Goal: Task Accomplishment & Management: Complete application form

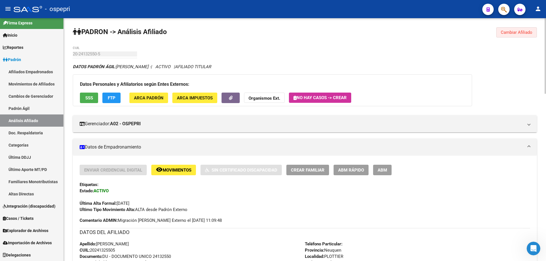
drag, startPoint x: 508, startPoint y: 33, endPoint x: 266, endPoint y: 33, distance: 241.6
click at [508, 33] on span "Cambiar Afiliado" at bounding box center [517, 32] width 32 height 5
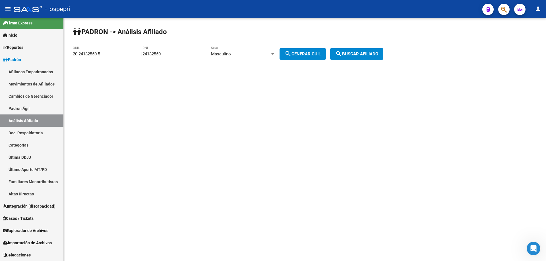
click at [150, 54] on input "24132550" at bounding box center [174, 53] width 64 height 5
paste input "2473941"
type input "22473941"
click at [299, 53] on span "search Generar CUIL" at bounding box center [303, 53] width 36 height 5
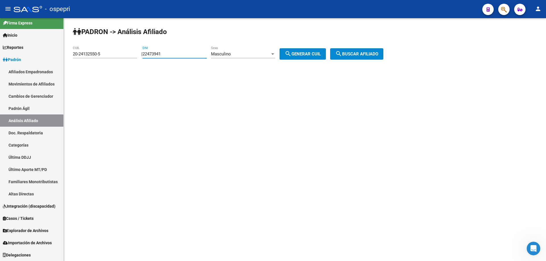
type input "23-22473941-9"
click at [352, 55] on span "search Buscar afiliado" at bounding box center [356, 53] width 43 height 5
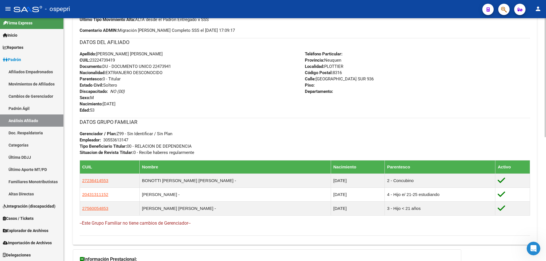
scroll to position [101, 0]
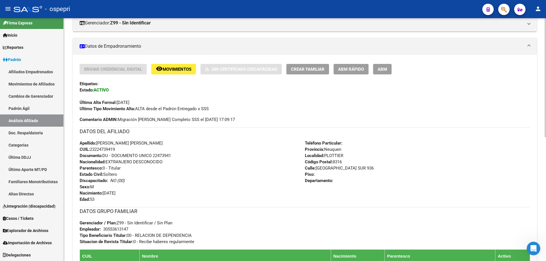
click at [352, 67] on span "ABM Rápido" at bounding box center [351, 69] width 26 height 5
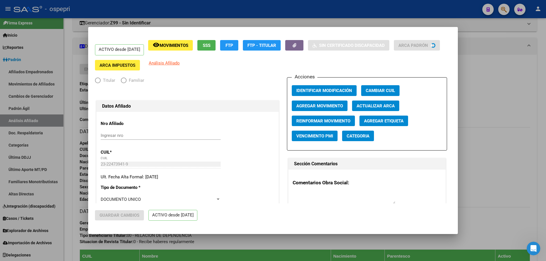
radio input "true"
type input "30-55361314-7"
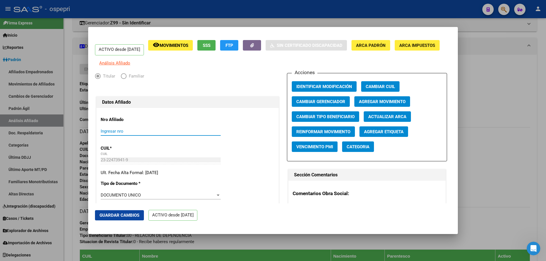
click at [121, 134] on input "Ingresar nro" at bounding box center [161, 131] width 120 height 5
paste input "22473941"
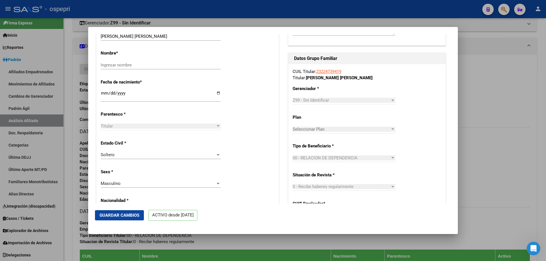
scroll to position [227, 0]
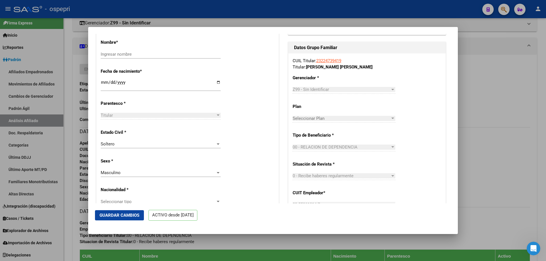
type input "22473941"
click at [141, 147] on div "Soltero" at bounding box center [158, 144] width 115 height 5
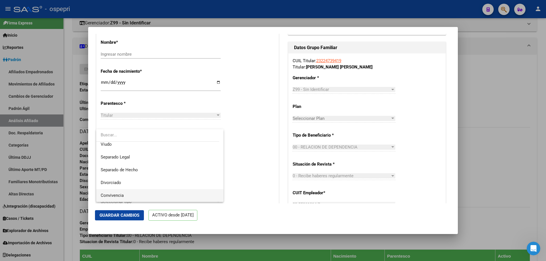
click at [132, 197] on span "Convivencia" at bounding box center [160, 195] width 118 height 13
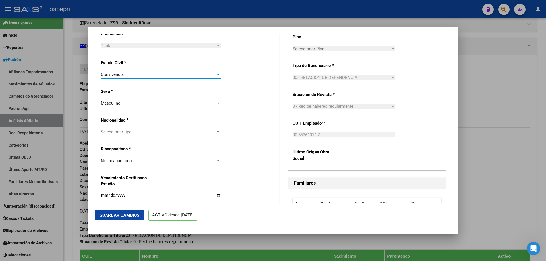
scroll to position [379, 0]
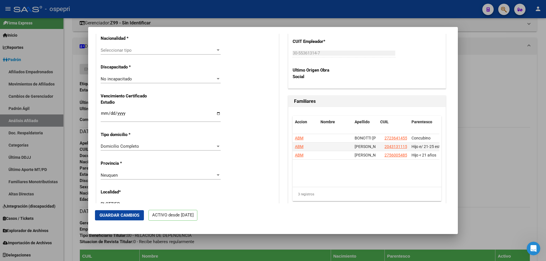
click at [119, 82] on span "No incapacitado" at bounding box center [116, 78] width 31 height 5
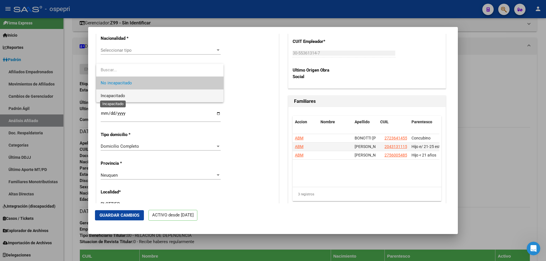
click at [123, 96] on span "Incapacitado" at bounding box center [113, 95] width 24 height 5
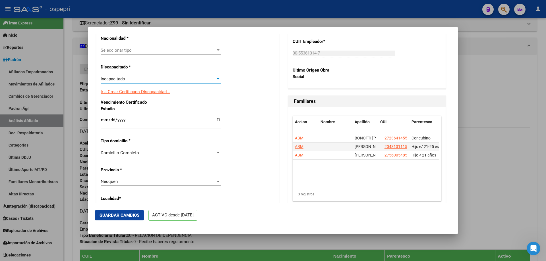
click at [100, 126] on div "Nro Afiliado 22473941 Ingresar nro CUIL * 23-22473941-9 CUIL ARCA [PERSON_NAME]…" at bounding box center [187, 106] width 182 height 754
click at [104, 123] on input "Ingresar fecha" at bounding box center [161, 122] width 120 height 9
type input "[DATE]"
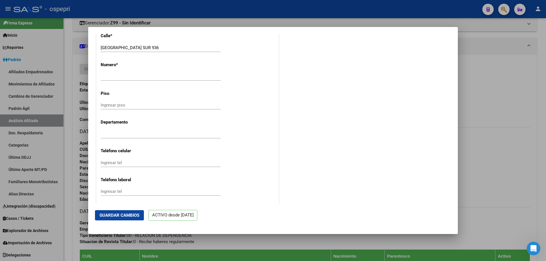
scroll to position [606, 0]
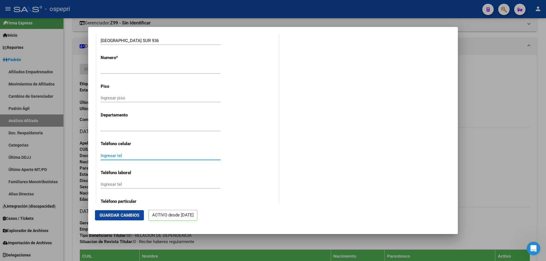
click at [123, 158] on input "Ingresar tel" at bounding box center [161, 155] width 120 height 5
click at [119, 187] on input "Ingresar tel" at bounding box center [161, 184] width 120 height 5
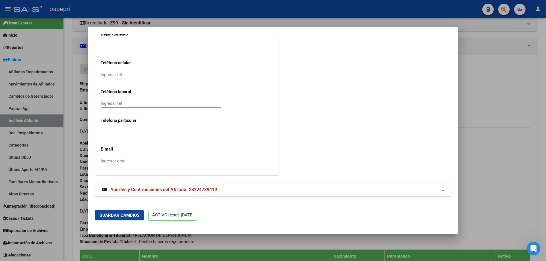
scroll to position [692, 0]
click at [120, 158] on div "Ingresar email" at bounding box center [161, 161] width 120 height 9
paste input "[EMAIL_ADDRESS][DOMAIN_NAME]"
type input "[EMAIL_ADDRESS][DOMAIN_NAME]"
click at [115, 103] on input "Ingresar tel" at bounding box center [161, 103] width 120 height 5
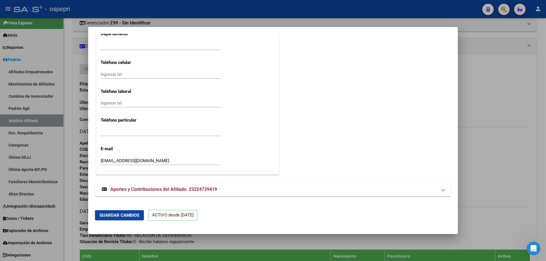
click at [122, 73] on input "Ingresar tel" at bounding box center [161, 74] width 120 height 5
paste input "2994181838"
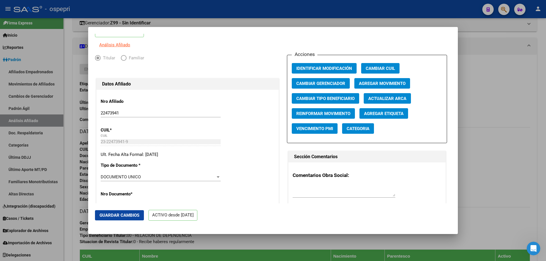
scroll to position [0, 0]
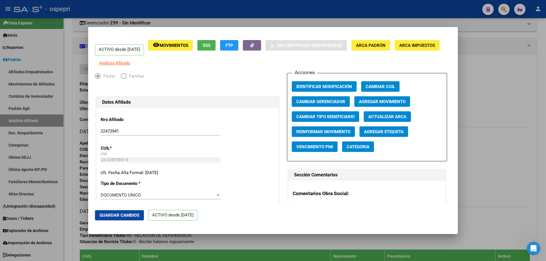
type input "2994181838"
click at [125, 217] on span "Guardar Cambios" at bounding box center [119, 215] width 40 height 5
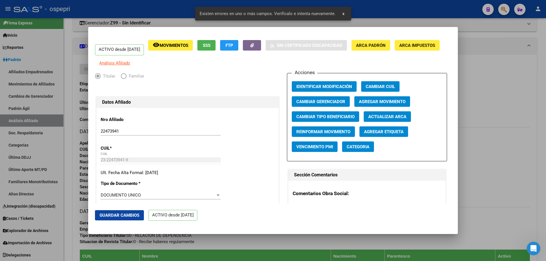
scroll to position [152, 0]
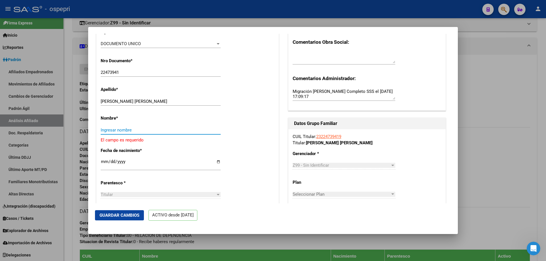
click at [116, 133] on input "Ingresar nombre" at bounding box center [161, 130] width 120 height 5
drag, startPoint x: 119, startPoint y: 106, endPoint x: 161, endPoint y: 106, distance: 42.6
click at [161, 104] on input "[PERSON_NAME] [PERSON_NAME]" at bounding box center [161, 101] width 120 height 5
type input "[PERSON_NAME]"
paste input "[PERSON_NAME]"
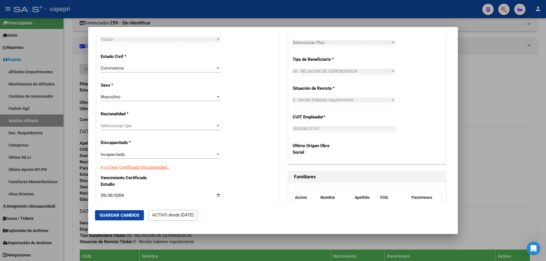
scroll to position [379, 0]
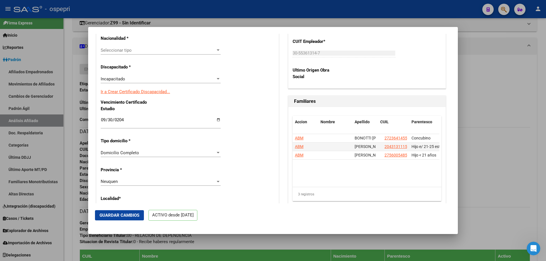
type input "[PERSON_NAME]"
click at [130, 218] on span "Guardar Cambios" at bounding box center [119, 215] width 40 height 5
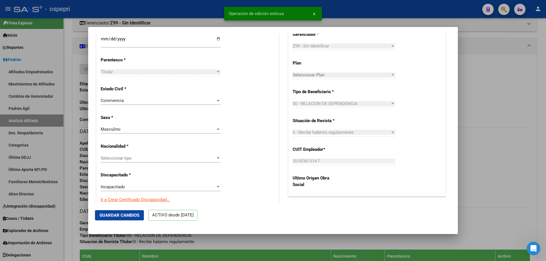
scroll to position [0, 0]
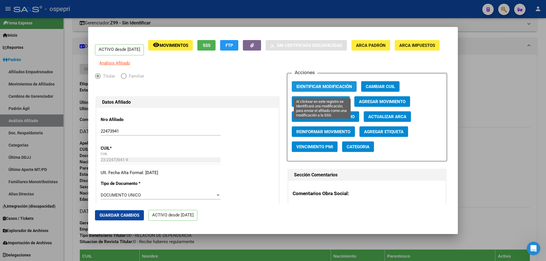
click at [323, 89] on span "Identificar Modificación" at bounding box center [324, 86] width 56 height 5
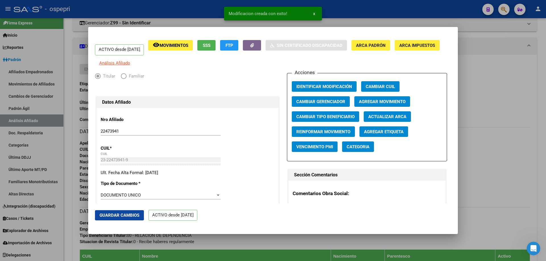
drag, startPoint x: 267, startPoint y: 37, endPoint x: 264, endPoint y: 44, distance: 7.2
click at [261, 44] on button "button" at bounding box center [252, 45] width 18 height 11
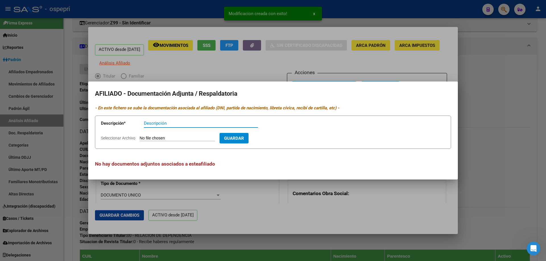
click at [159, 124] on input "Descripción" at bounding box center [201, 123] width 114 height 5
click at [158, 123] on input "CUD vto 09-2040" at bounding box center [201, 123] width 114 height 5
type input "CUD vto. 09-2040"
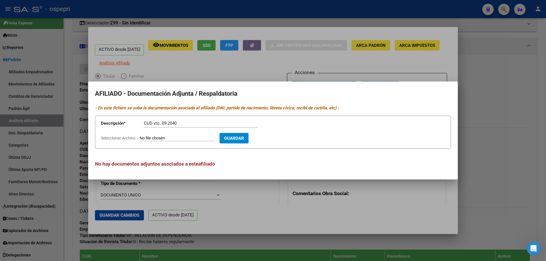
click at [182, 139] on input "Seleccionar Archivo" at bounding box center [177, 138] width 75 height 5
type input "C:\fakepath\Untitled_09182025_120816.pdf"
click at [281, 135] on button "Guardar" at bounding box center [266, 138] width 29 height 11
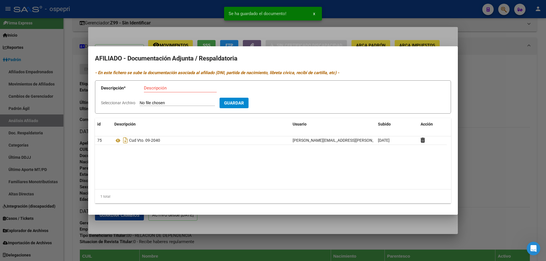
click at [414, 35] on div at bounding box center [273, 130] width 546 height 261
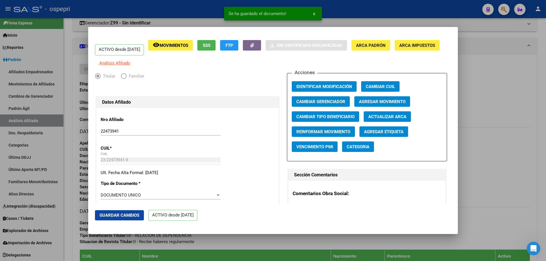
click at [491, 86] on div at bounding box center [273, 130] width 546 height 261
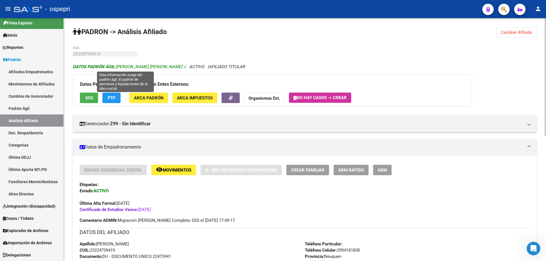
drag, startPoint x: 118, startPoint y: 67, endPoint x: 157, endPoint y: 67, distance: 39.5
click at [157, 67] on span "DATOS [PERSON_NAME]: [PERSON_NAME] [PERSON_NAME] -" at bounding box center [129, 66] width 112 height 5
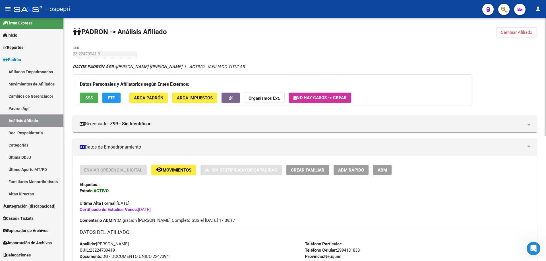
click at [172, 78] on div "Datos Personales y Afiliatorios según Entes Externos: SSS FTP ARCA Padrón ARCA …" at bounding box center [272, 90] width 399 height 32
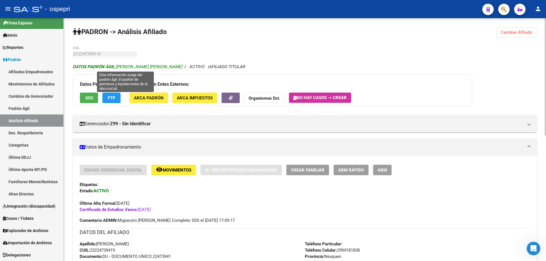
click at [118, 67] on span "DATOS [PERSON_NAME]: [PERSON_NAME] [PERSON_NAME] -" at bounding box center [129, 66] width 112 height 5
drag, startPoint x: 117, startPoint y: 67, endPoint x: 174, endPoint y: 68, distance: 57.4
click at [174, 68] on span "DATOS [PERSON_NAME]: [PERSON_NAME] [PERSON_NAME] -" at bounding box center [129, 66] width 112 height 5
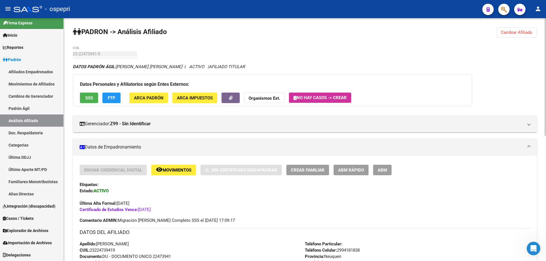
copy span "[PERSON_NAME] [PERSON_NAME]"
